Goal: Task Accomplishment & Management: Use online tool/utility

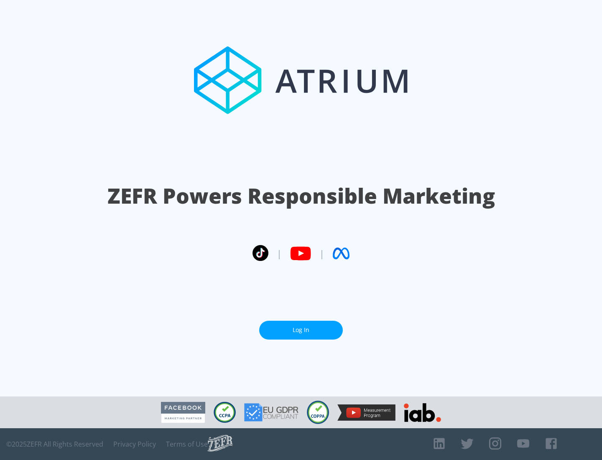
click at [301, 326] on link "Log In" at bounding box center [301, 330] width 84 height 19
